Goal: Find specific page/section: Find specific page/section

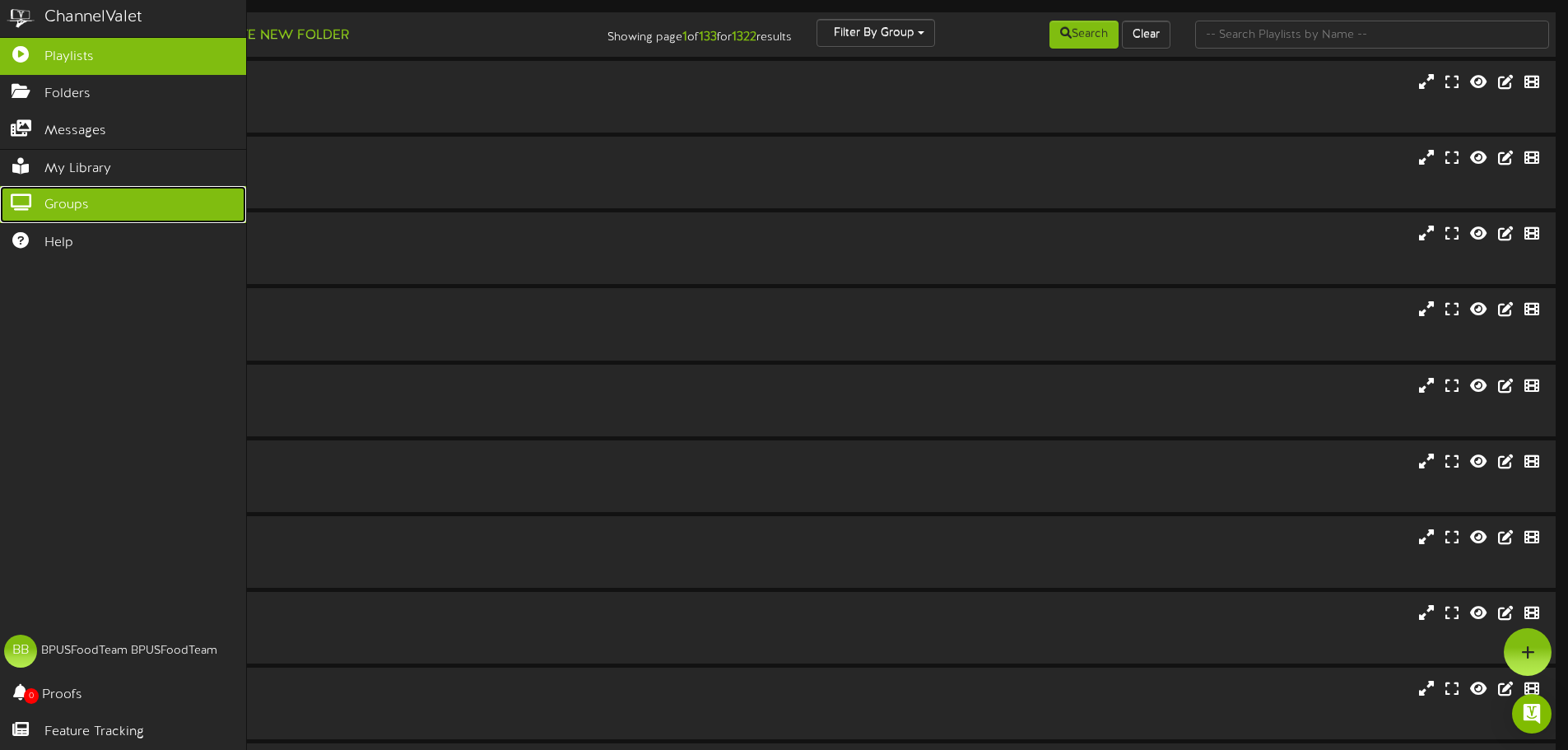
click at [23, 197] on icon at bounding box center [20, 200] width 41 height 12
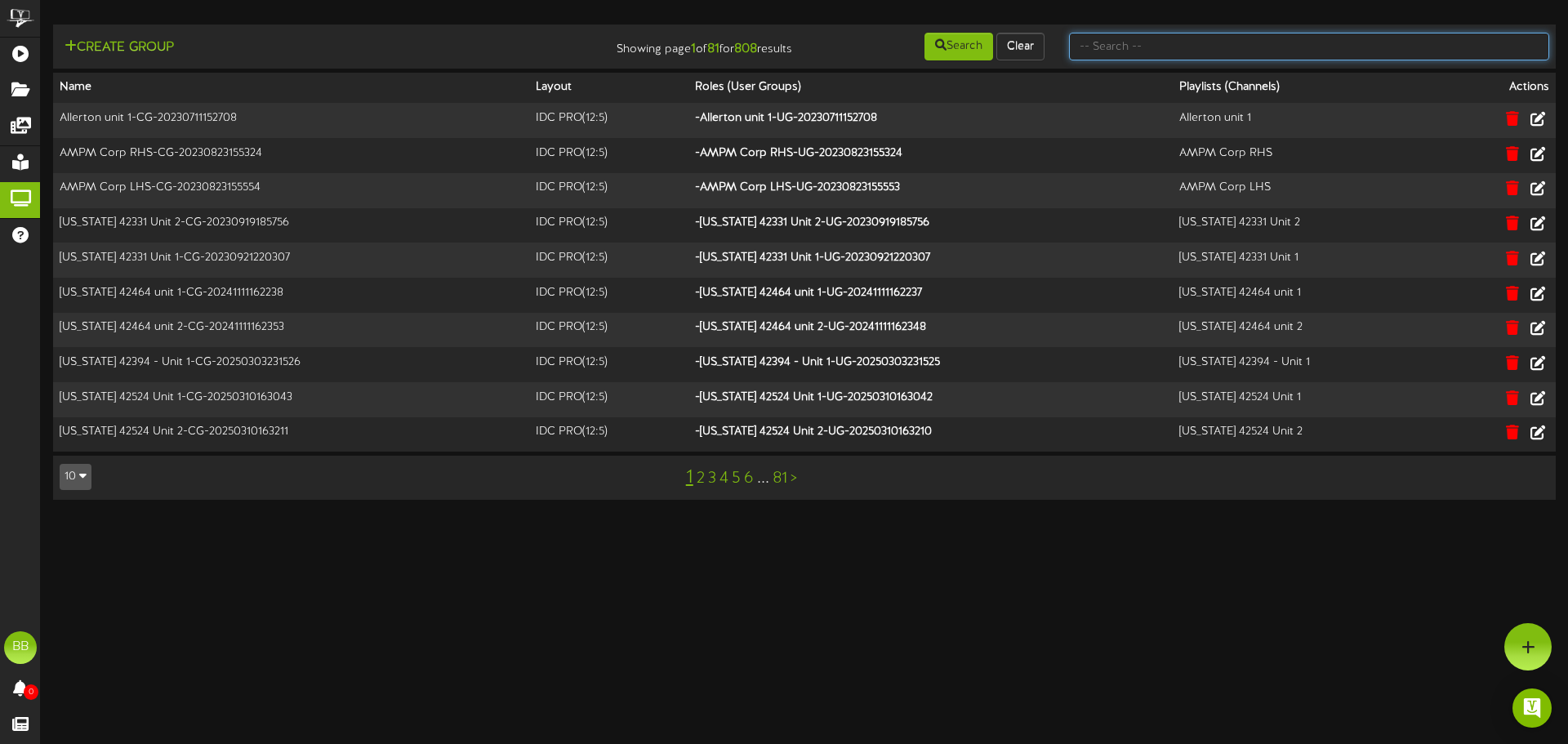
click at [1333, 39] on input "text" at bounding box center [1308, 47] width 480 height 28
type input "tfc southern"
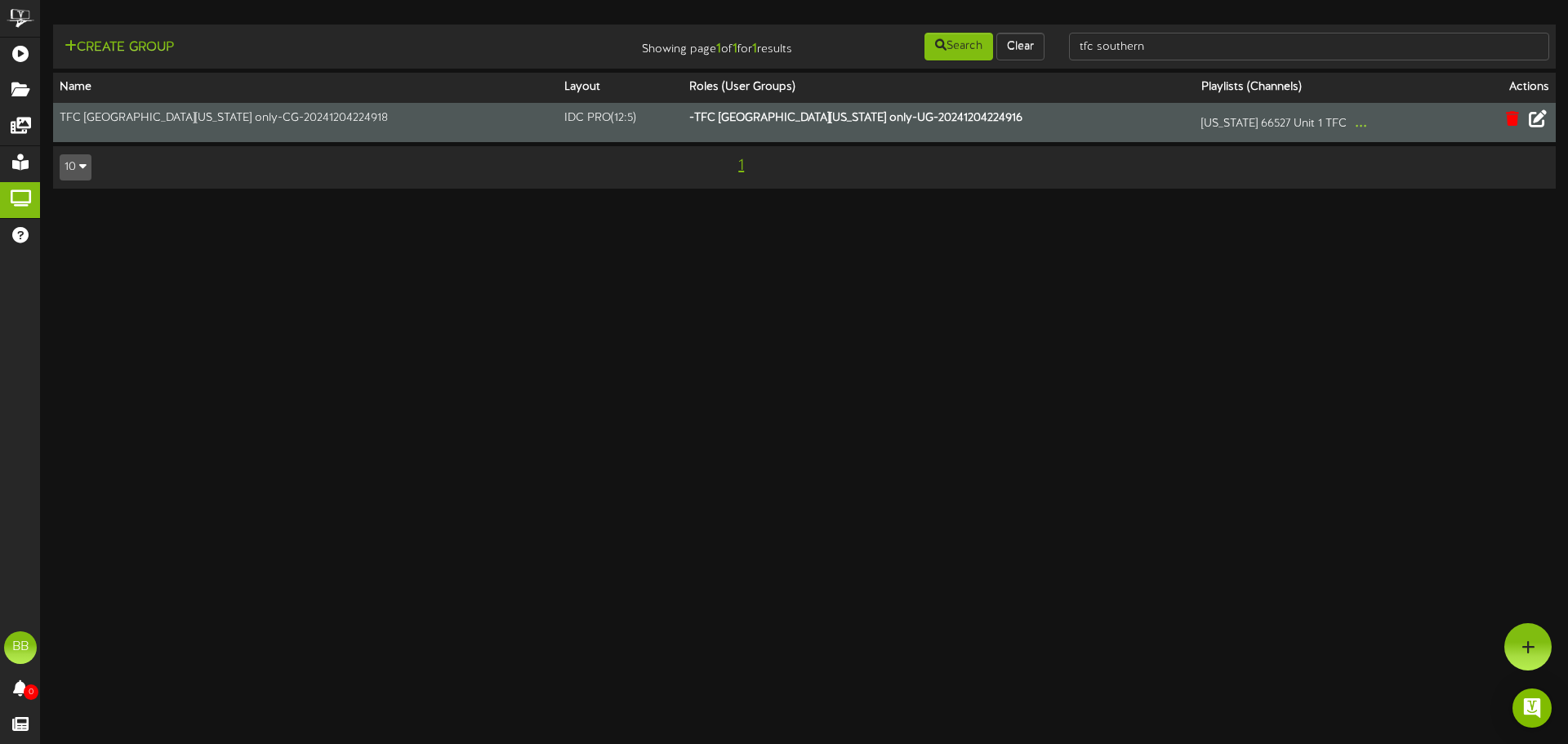
click at [1540, 122] on icon at bounding box center [1537, 118] width 18 height 18
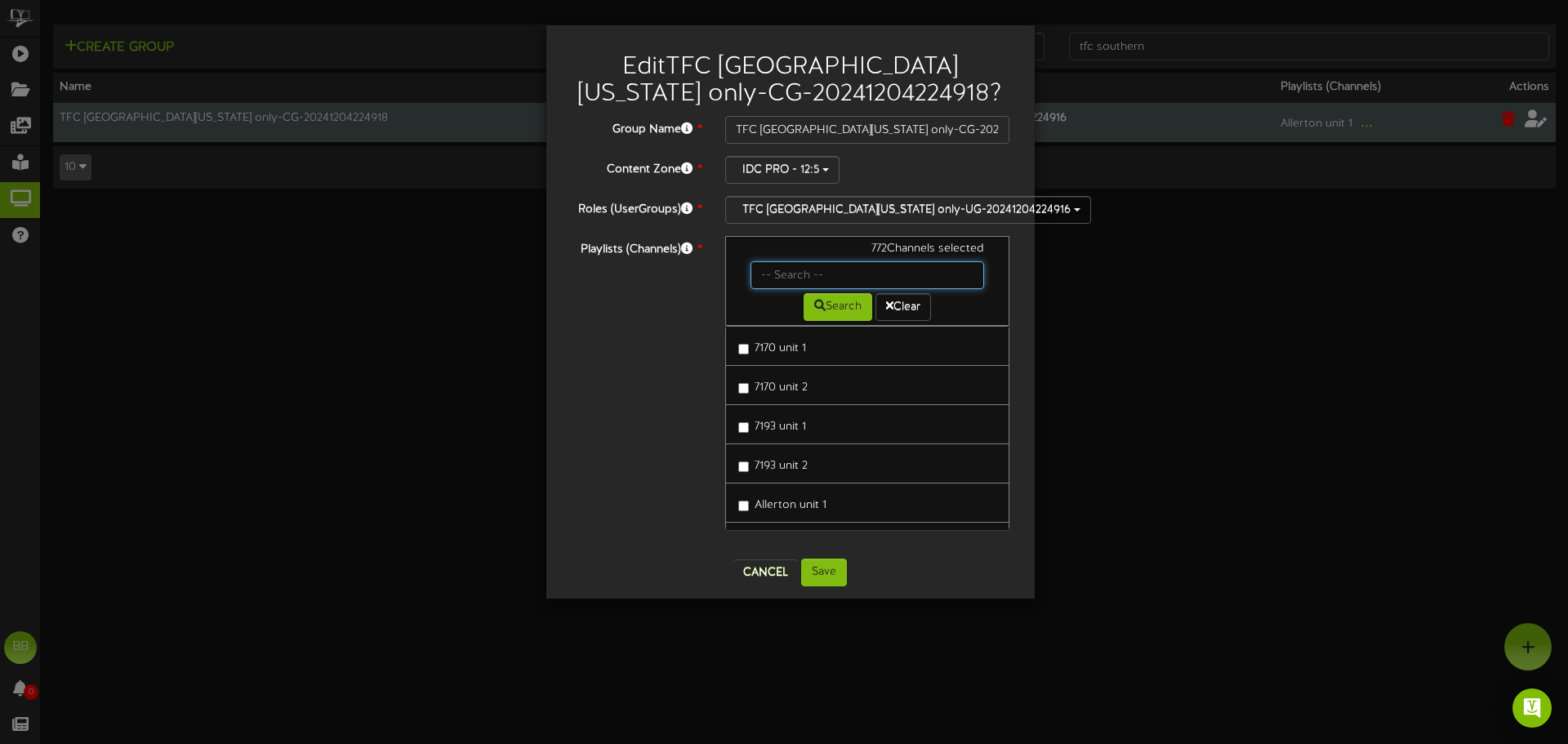
click at [858, 269] on input "text" at bounding box center [868, 275] width 235 height 28
click at [641, 466] on div "Playlists (Channels) * 772 Channels selected Search Clear 7170 unit 1 7170 unit…" at bounding box center [791, 391] width 464 height 310
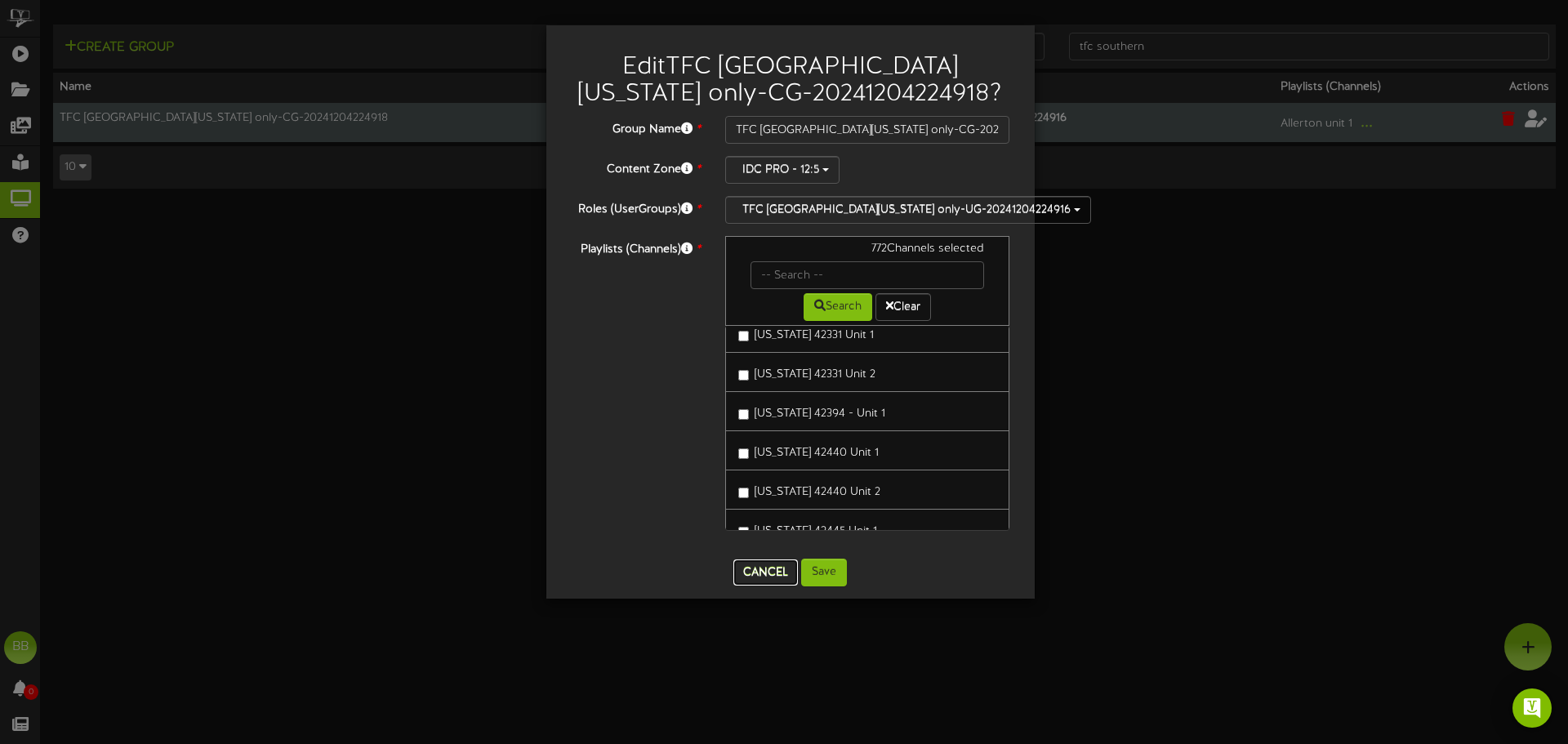
click at [764, 583] on button "Cancel" at bounding box center [765, 572] width 65 height 26
